Goal: Navigation & Orientation: Find specific page/section

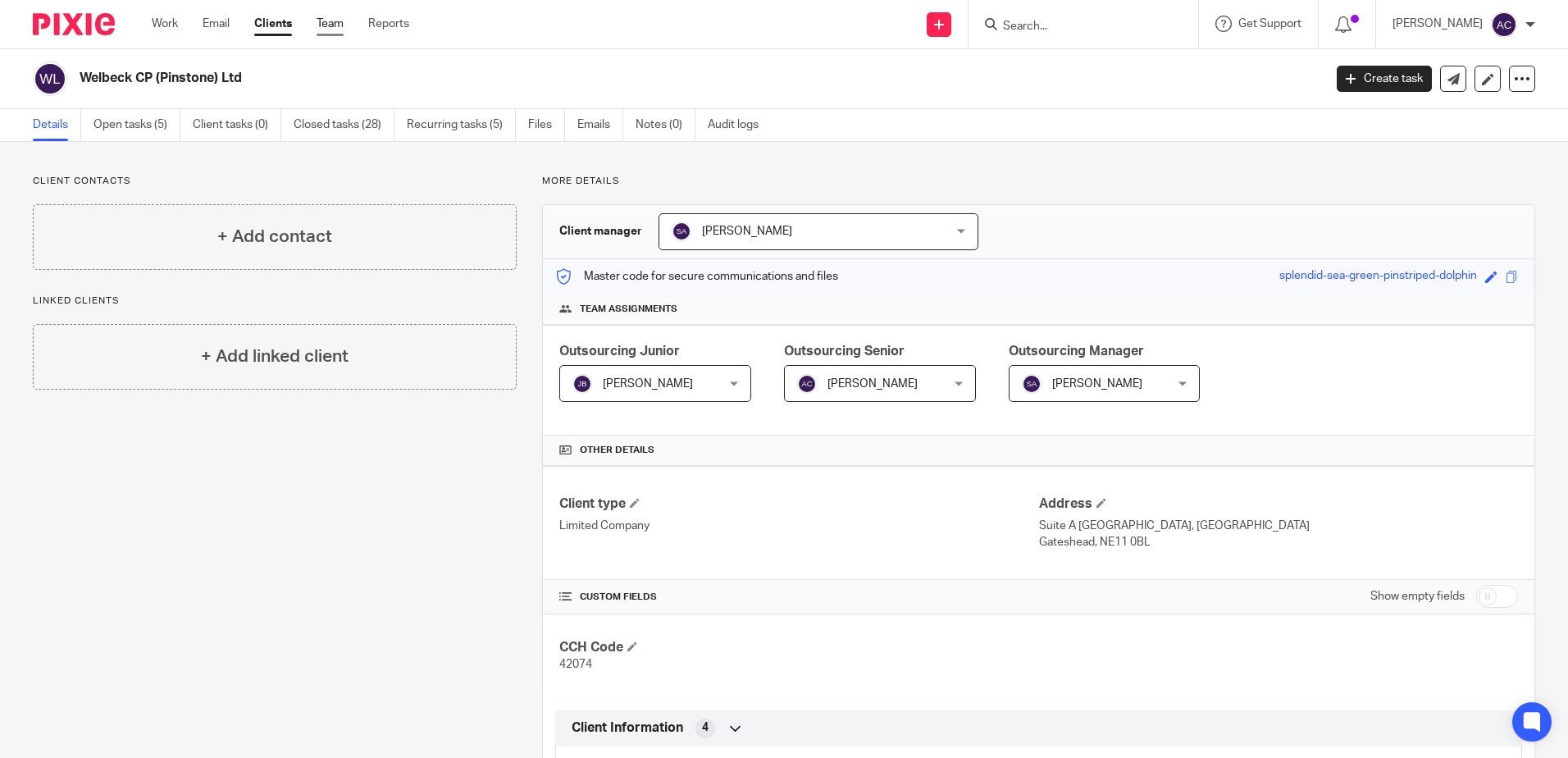
click at [333, 26] on link "Team" at bounding box center [329, 24] width 27 height 16
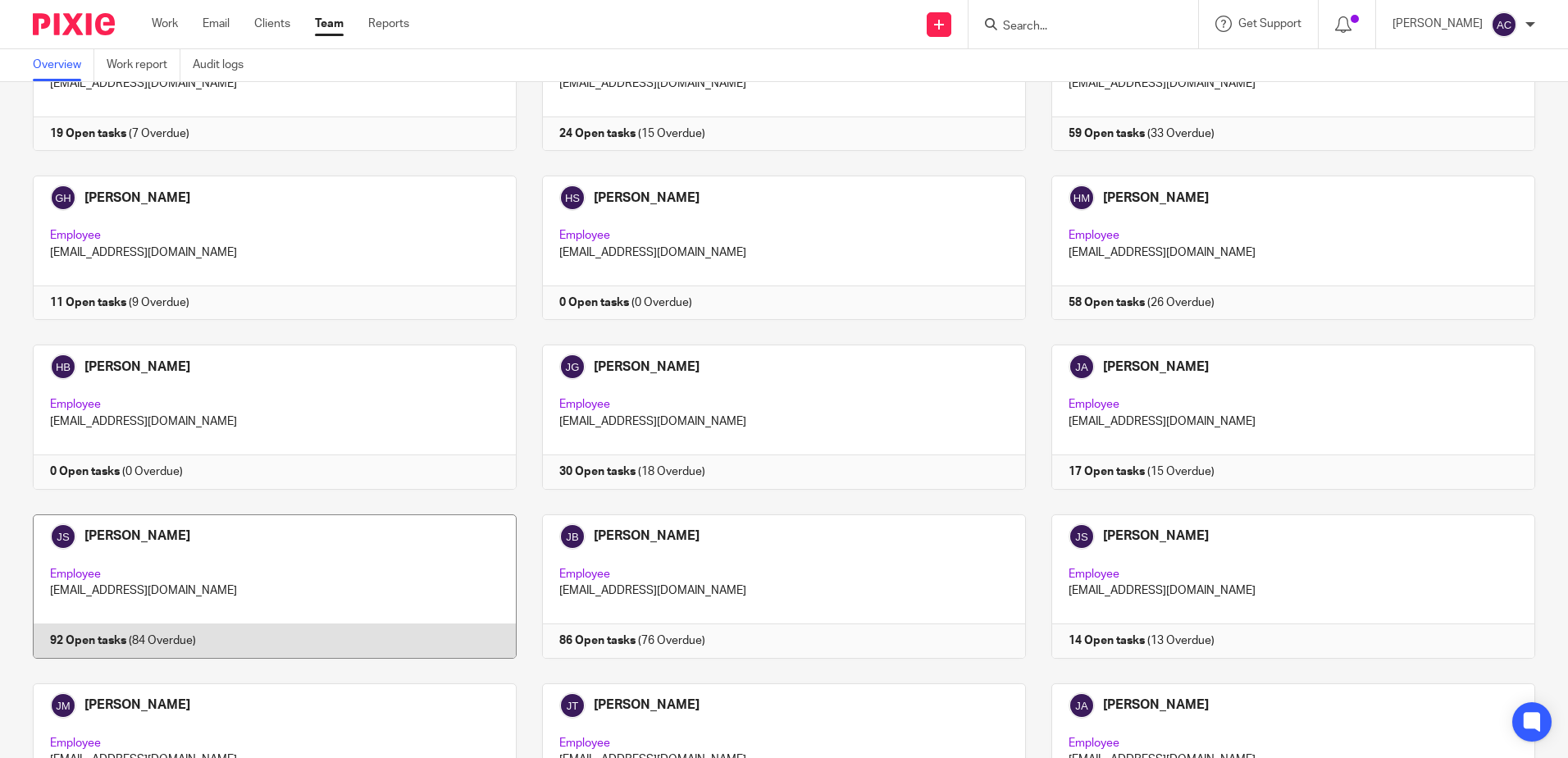
scroll to position [1185, 0]
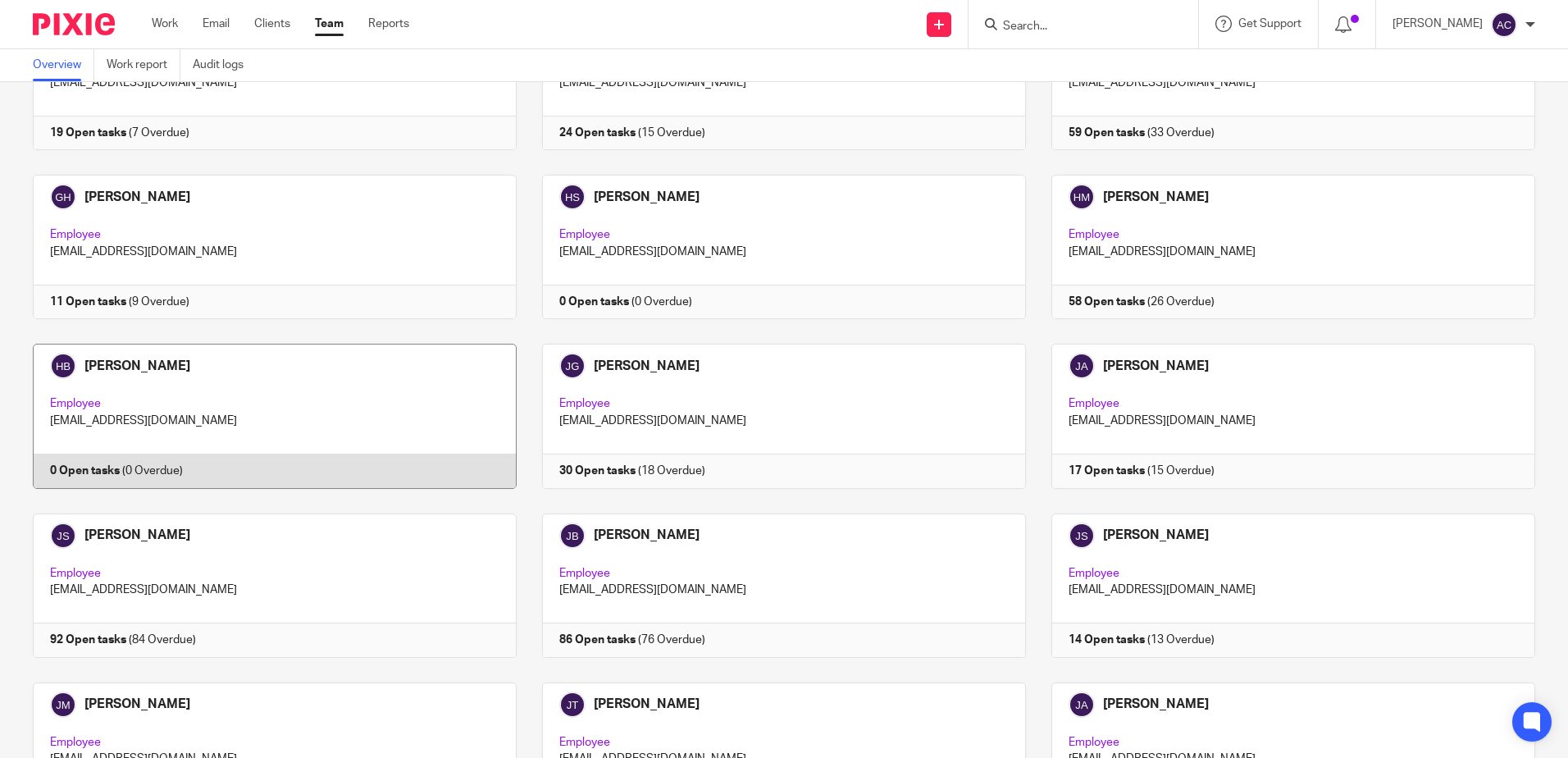
click at [135, 371] on link at bounding box center [261, 415] width 509 height 145
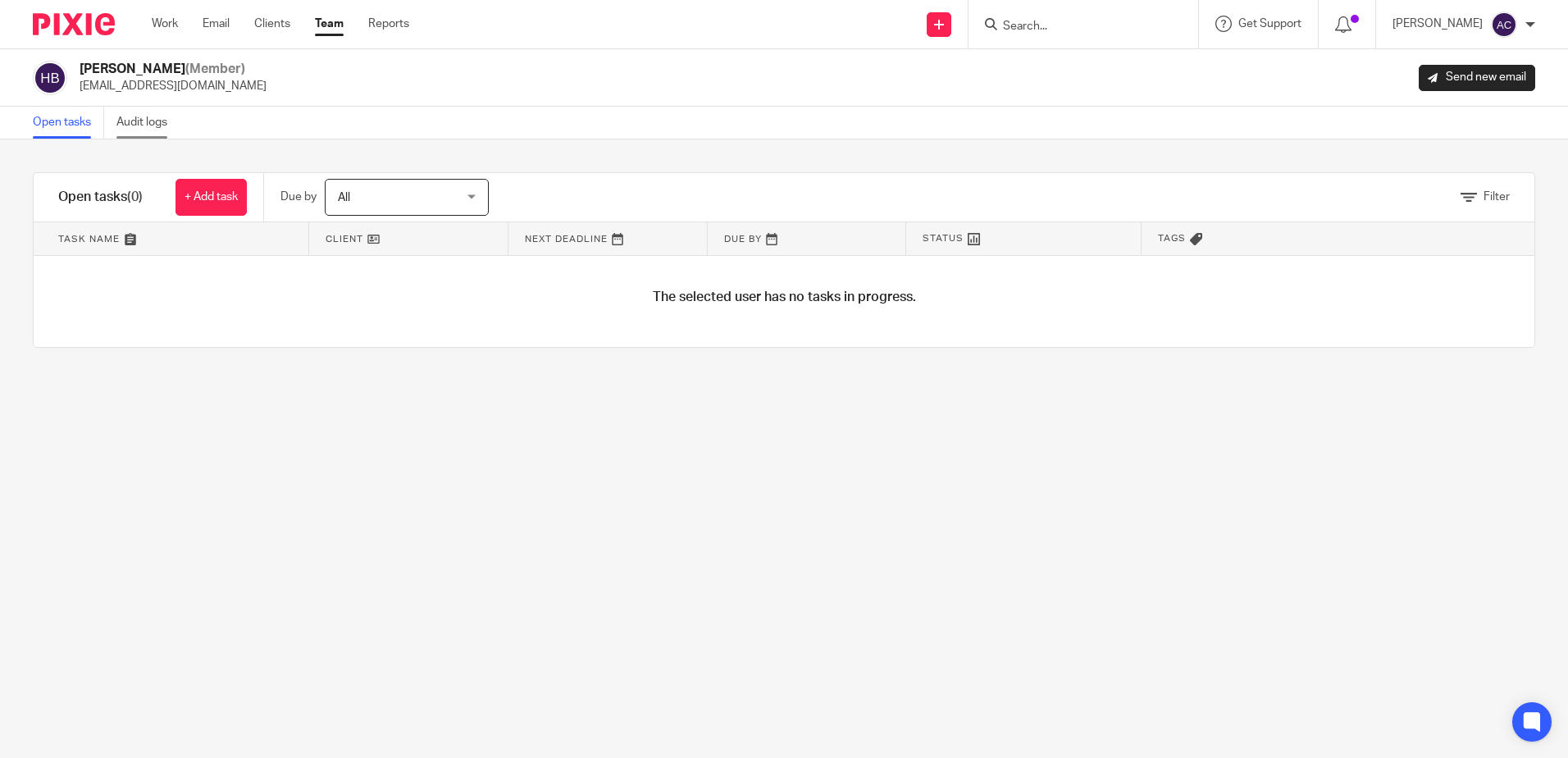
click at [156, 121] on link "Audit logs" at bounding box center [148, 123] width 63 height 32
click at [65, 119] on link "Open tasks" at bounding box center [69, 123] width 72 height 32
